Goal: Navigation & Orientation: Find specific page/section

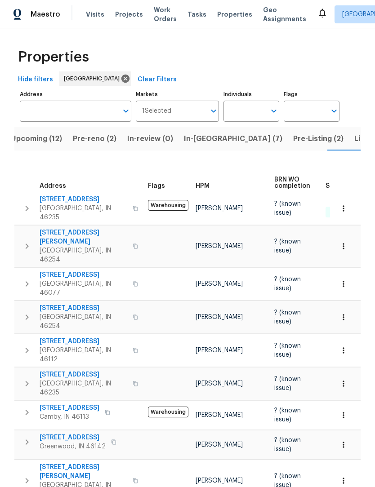
scroll to position [0, 23]
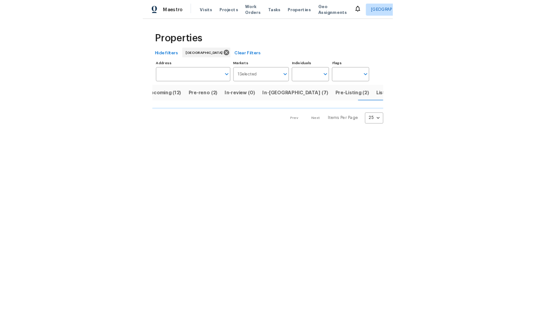
scroll to position [0, 23]
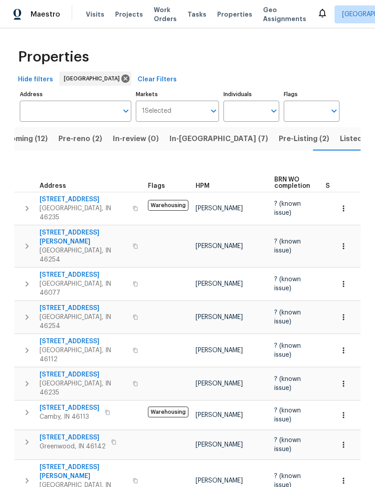
click at [279, 141] on span "Pre-Listing (2)" at bounding box center [304, 139] width 50 height 13
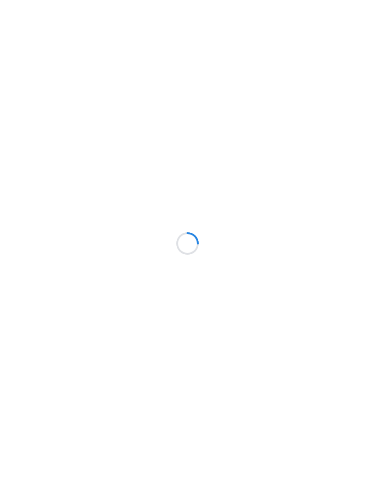
scroll to position [0, 0]
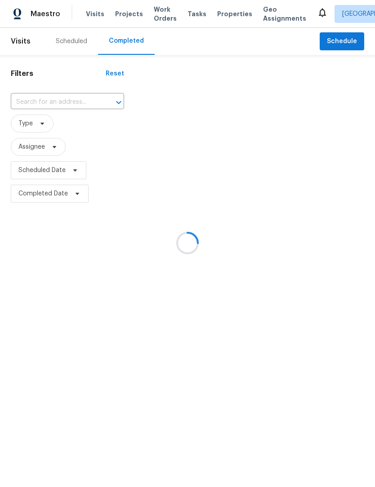
click at [58, 127] on div at bounding box center [187, 243] width 375 height 487
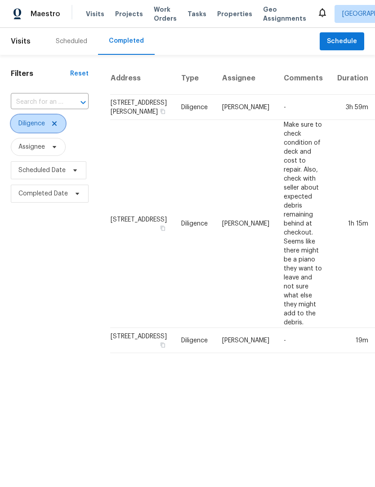
click at [58, 126] on icon at bounding box center [54, 123] width 7 height 7
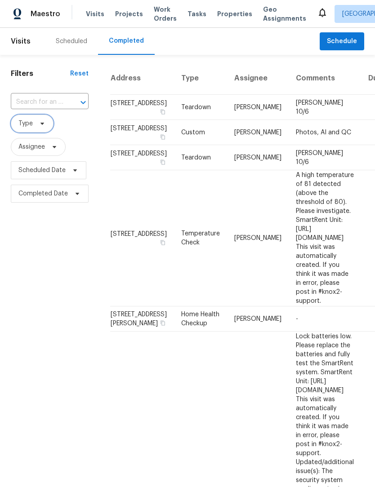
scroll to position [0, 0]
click at [69, 44] on div "Scheduled" at bounding box center [71, 41] width 31 height 9
